Goal: Information Seeking & Learning: Check status

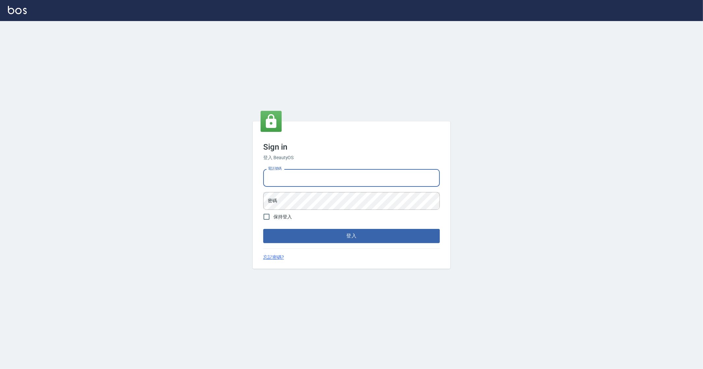
type input "0912345"
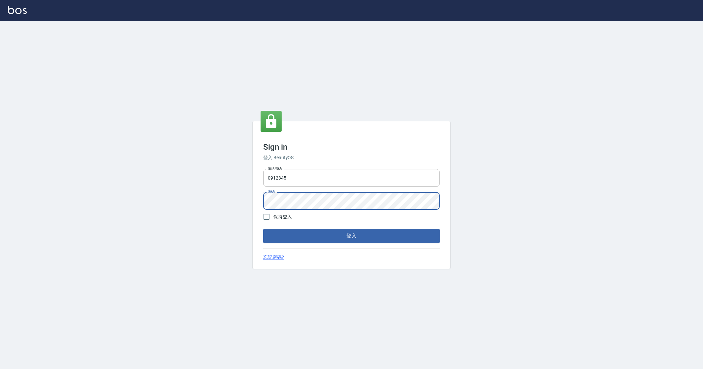
click at [263, 229] on button "登入" at bounding box center [351, 236] width 176 height 14
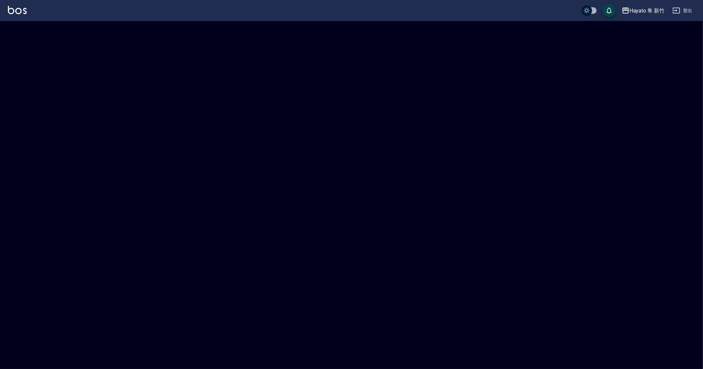
checkbox input "true"
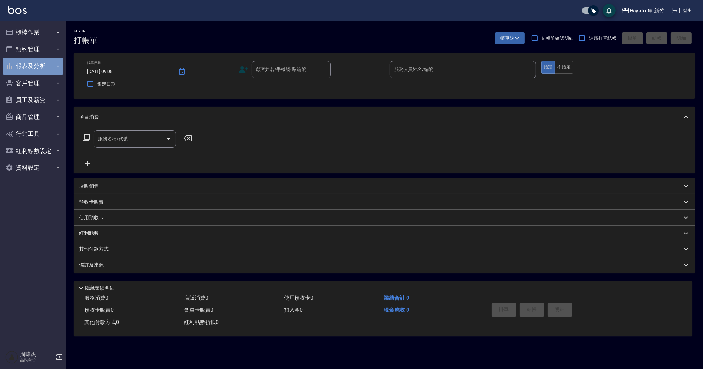
click at [61, 66] on button "報表及分析" at bounding box center [33, 66] width 61 height 17
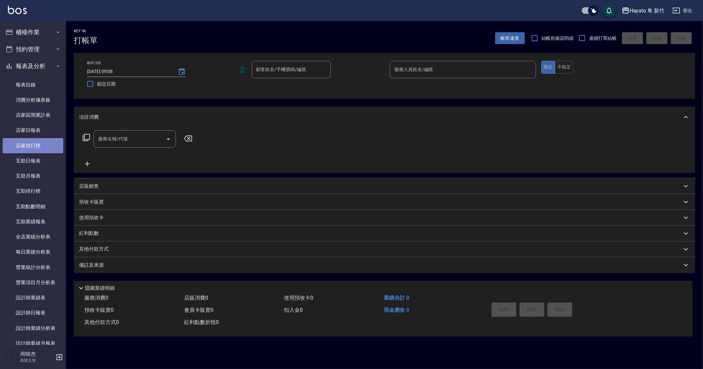
click at [48, 142] on link "店家排行榜" at bounding box center [33, 145] width 61 height 15
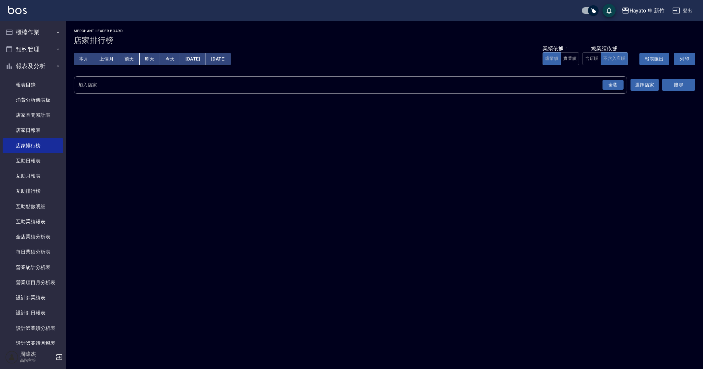
click at [621, 87] on div "全選" at bounding box center [612, 85] width 21 height 10
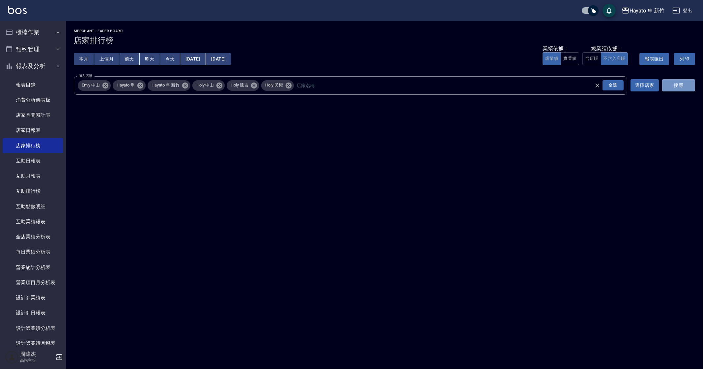
click at [676, 87] on button "搜尋" at bounding box center [678, 85] width 33 height 12
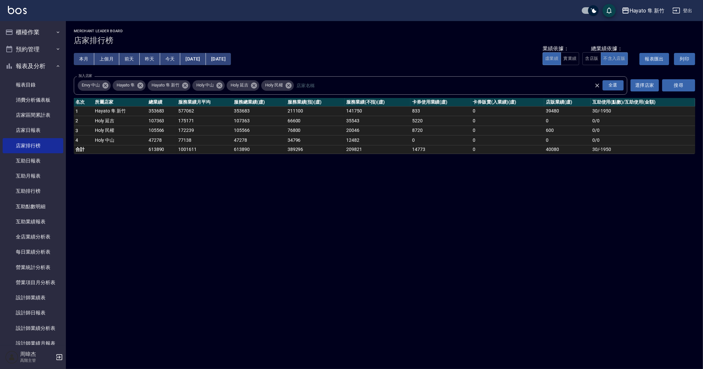
click at [433, 268] on div "Hayato 隼 新竹 [DATE] - [DATE] 店家排行榜 列印時間： [DATE][PHONE_NUMBER]:08 Merchant Leader…" at bounding box center [351, 184] width 703 height 369
